Goal: Information Seeking & Learning: Learn about a topic

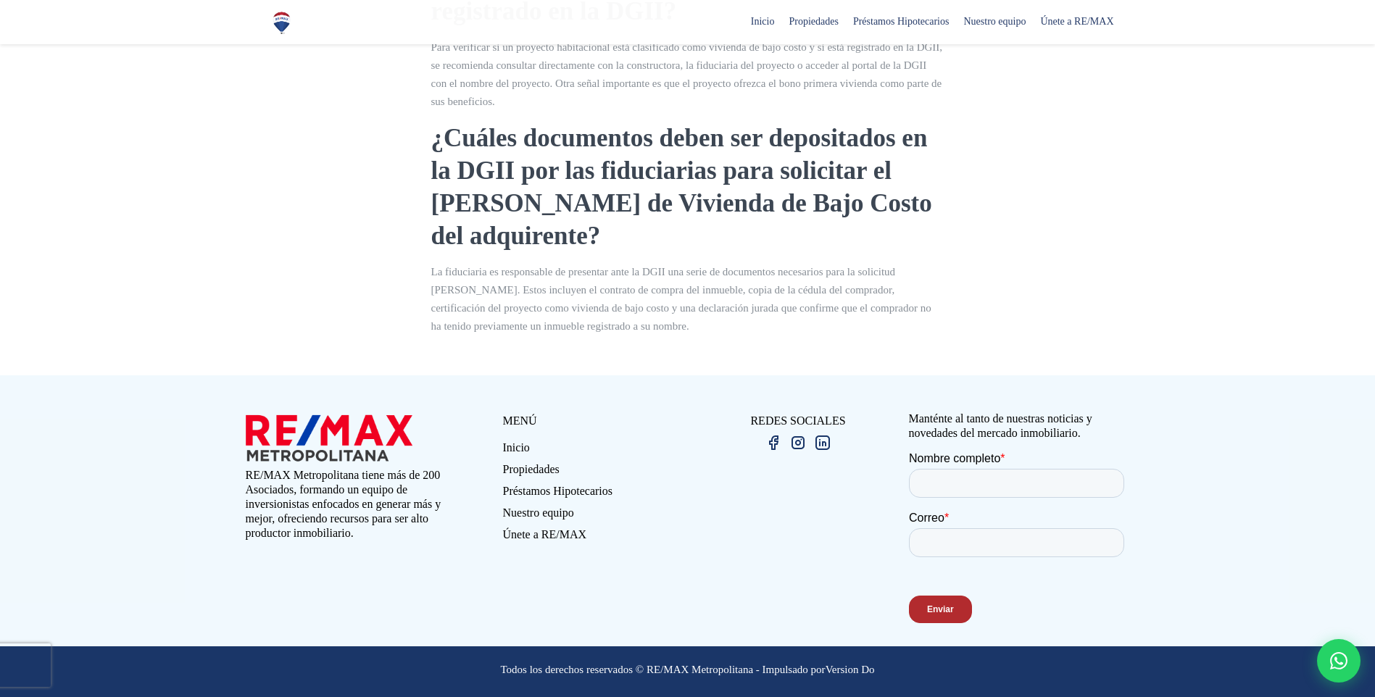
scroll to position [1474, 0]
click at [553, 497] on link "Préstamos Hipotecarios" at bounding box center [595, 495] width 185 height 22
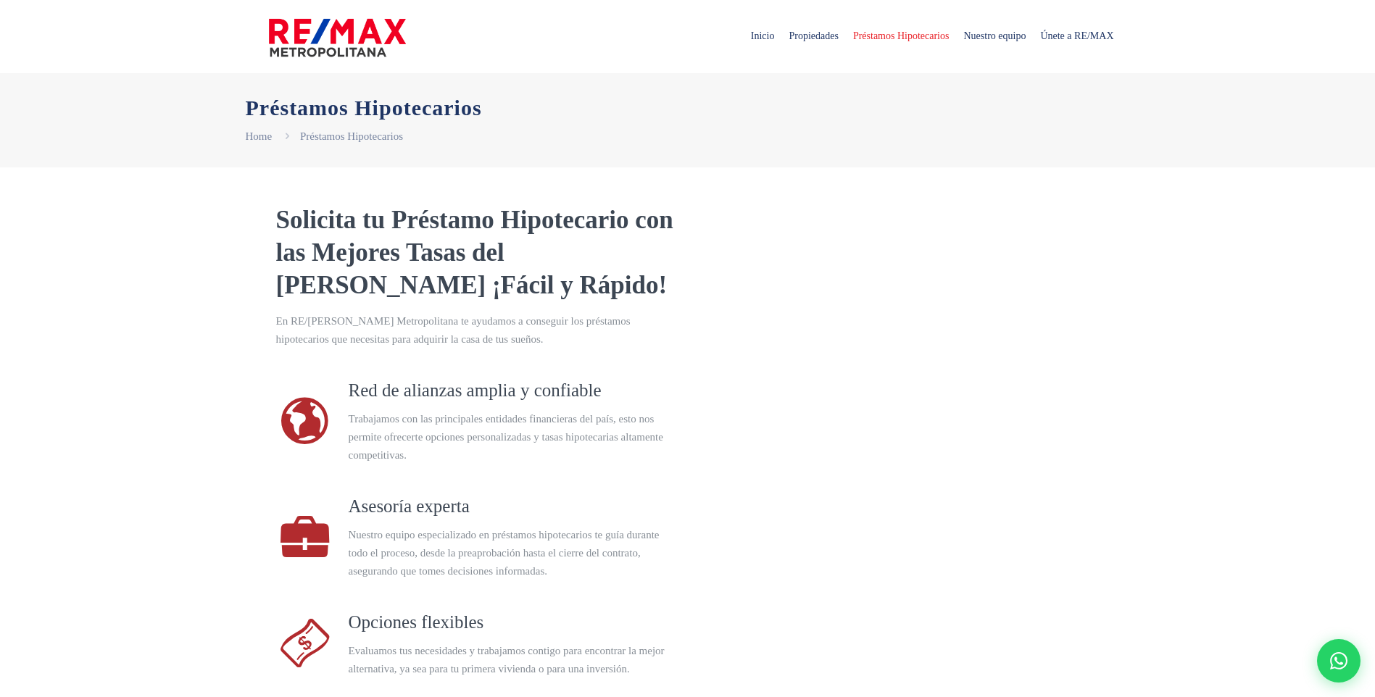
select select "US"
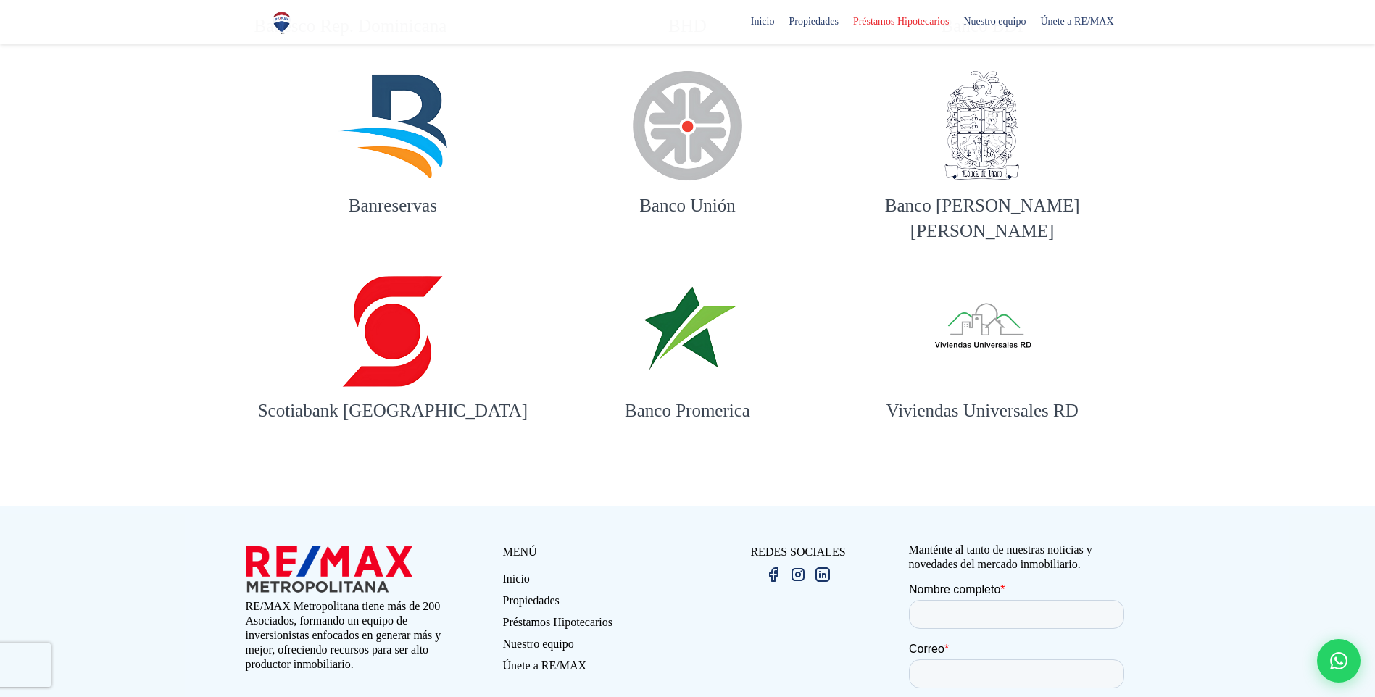
scroll to position [1802, 0]
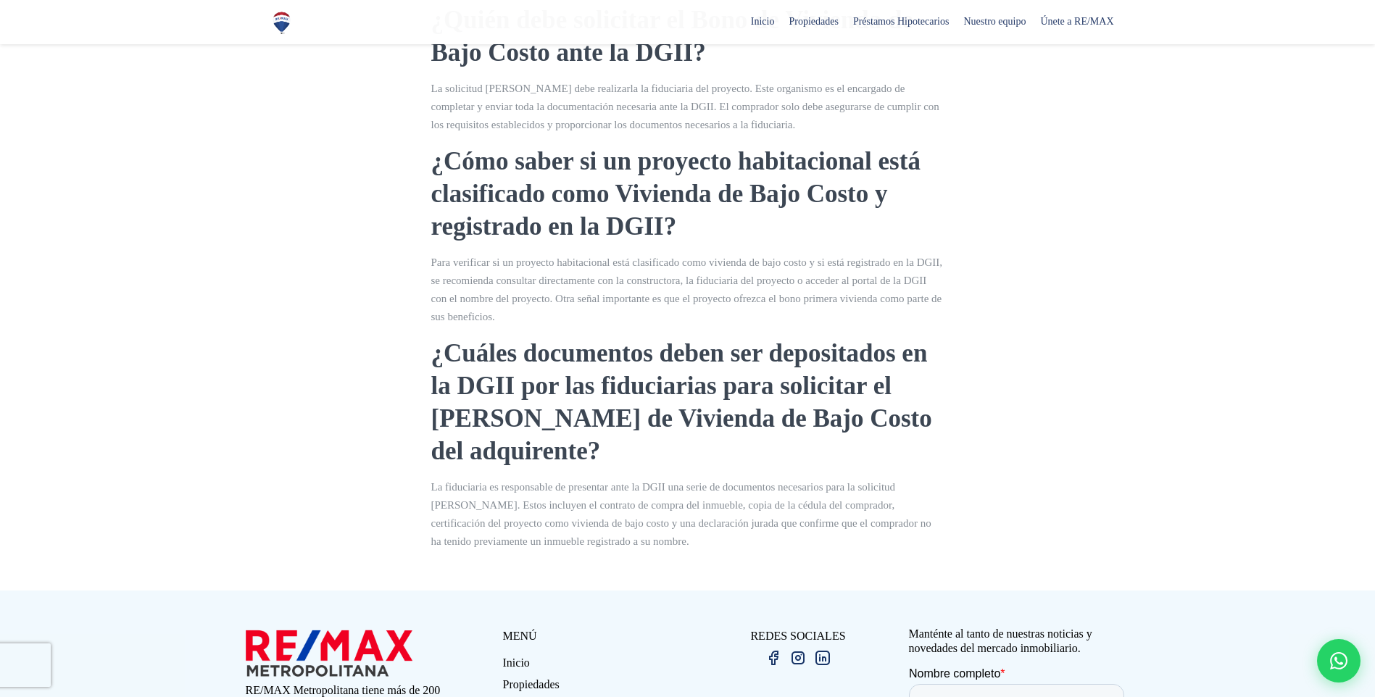
scroll to position [1450, 0]
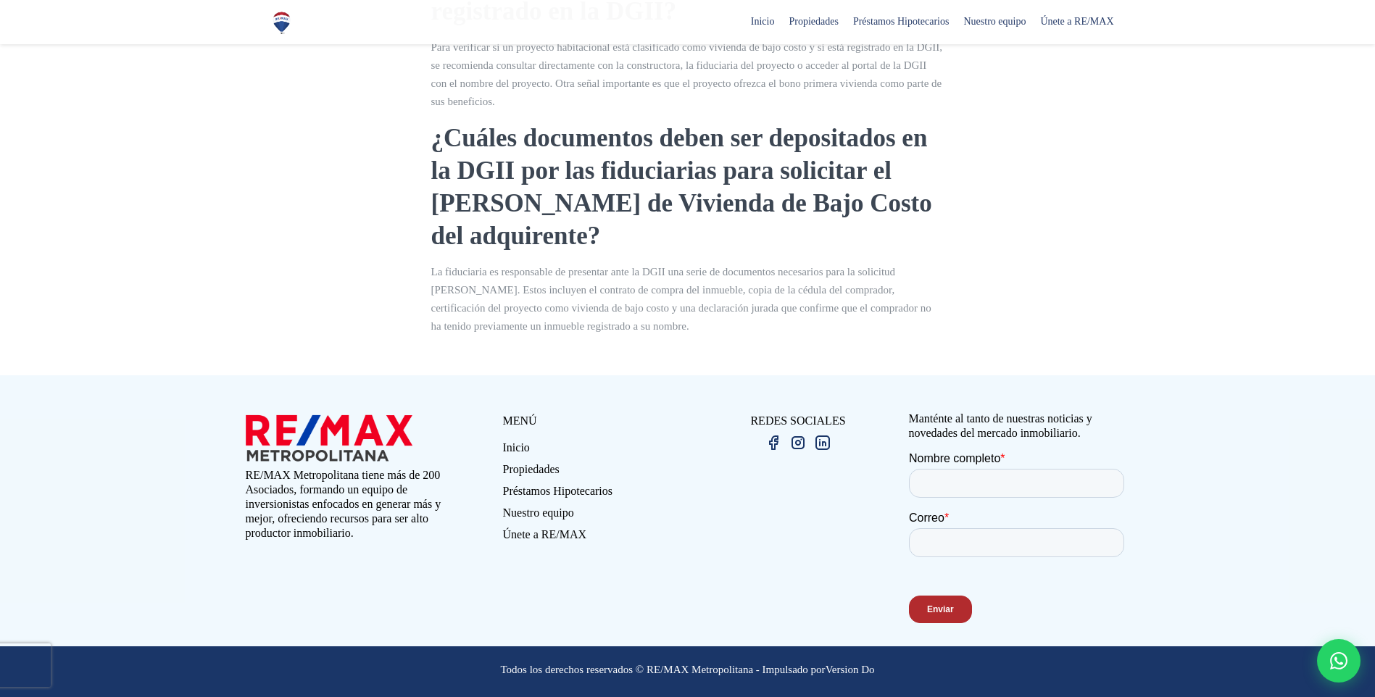
click at [521, 484] on link "Propiedades" at bounding box center [595, 473] width 185 height 22
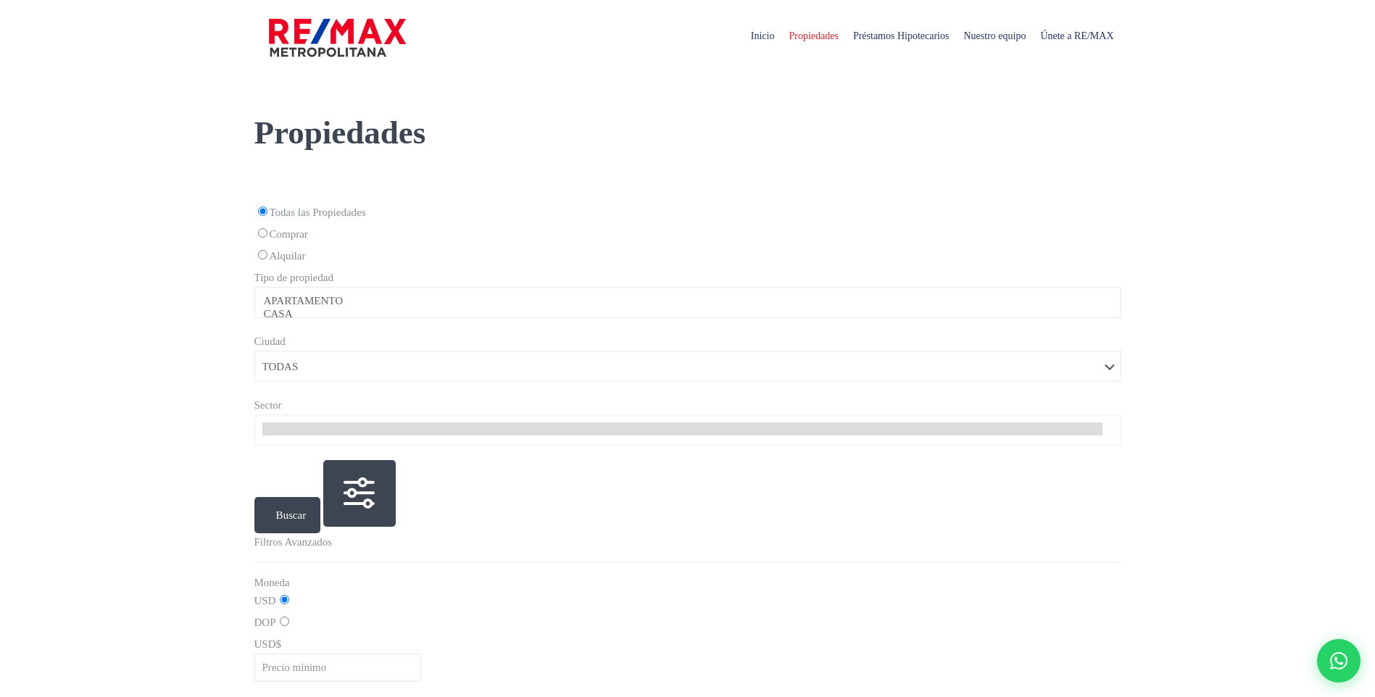
select select
